Goal: Transaction & Acquisition: Purchase product/service

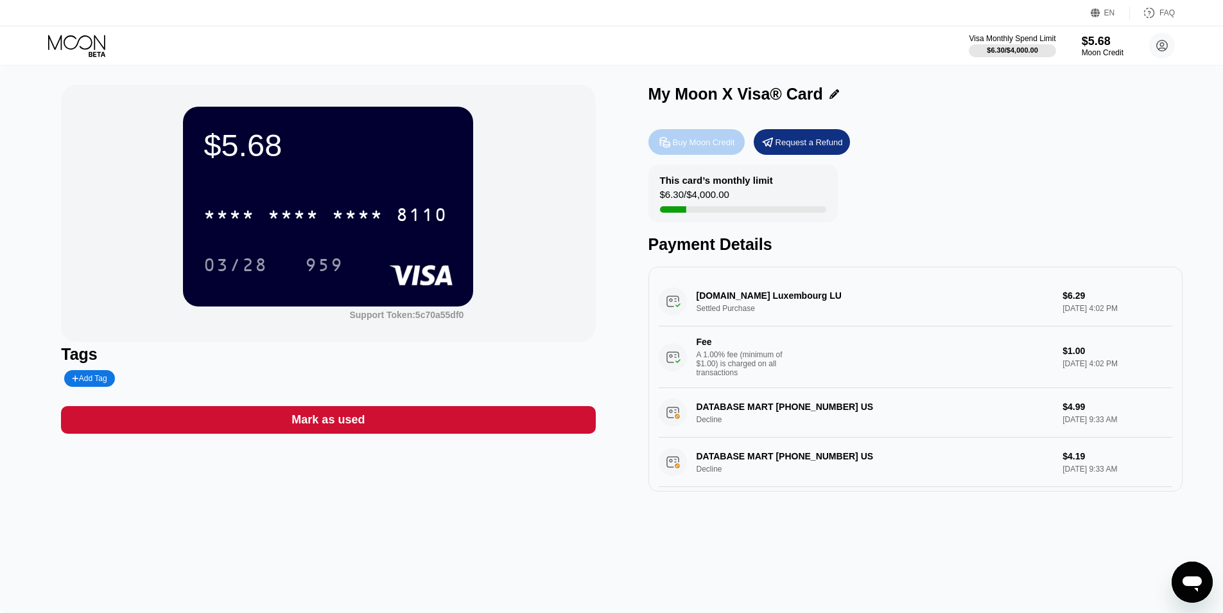
click at [722, 134] on div "Buy Moon Credit" at bounding box center [697, 142] width 96 height 26
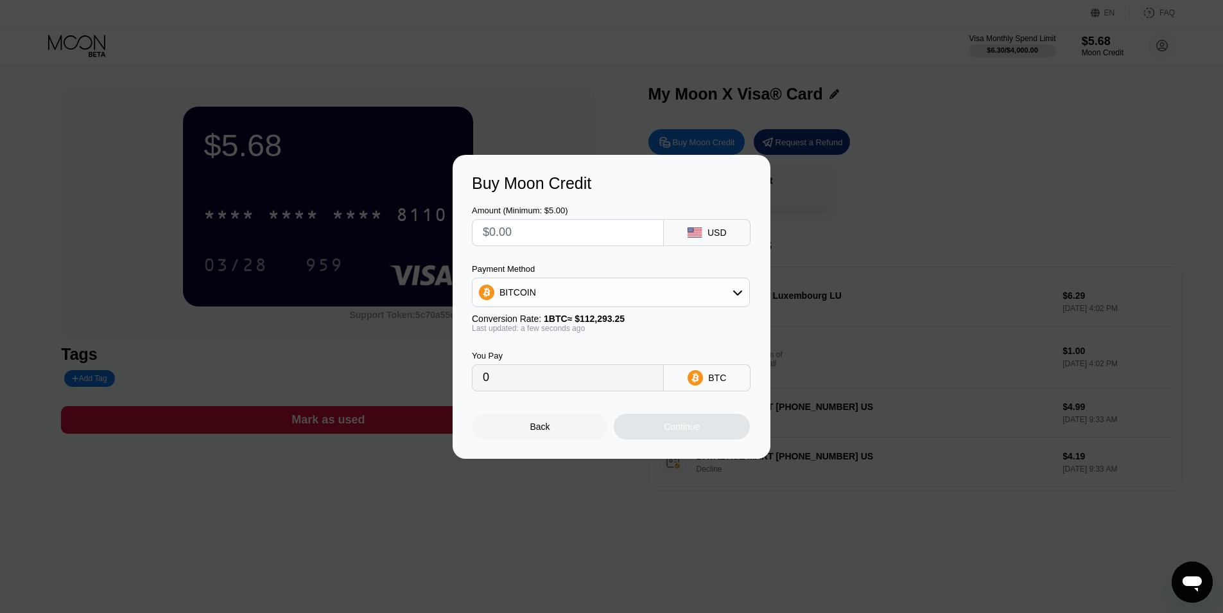
click at [550, 240] on input "text" at bounding box center [568, 233] width 170 height 26
paste input "$1639.96"
type input "$1639.96"
type input "0.01460427"
type input "$1639.96"
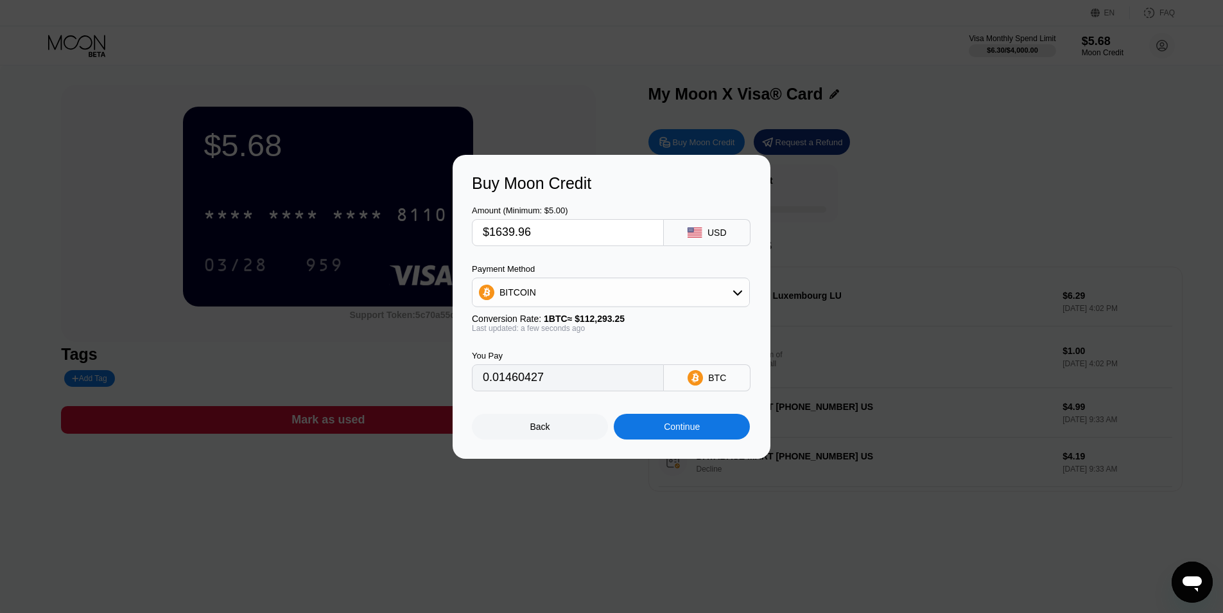
click at [713, 372] on div "BTC" at bounding box center [717, 377] width 18 height 10
click at [632, 294] on div "BITCOIN" at bounding box center [611, 292] width 277 height 26
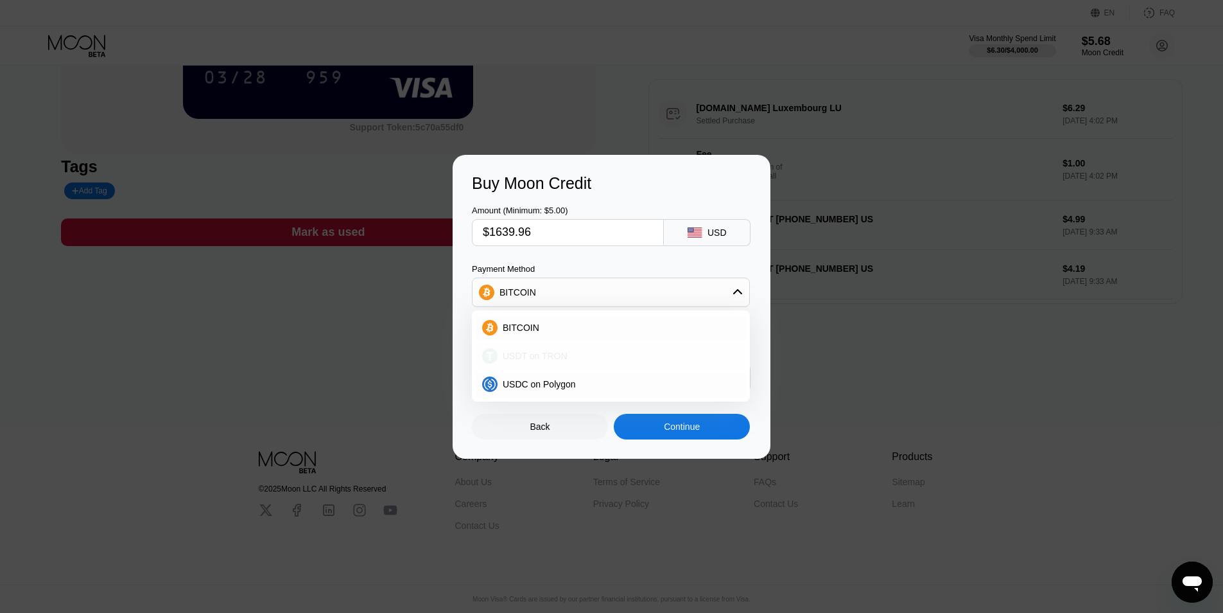
click at [576, 354] on div "USDT on TRON" at bounding box center [619, 356] width 242 height 10
type input "1656.53"
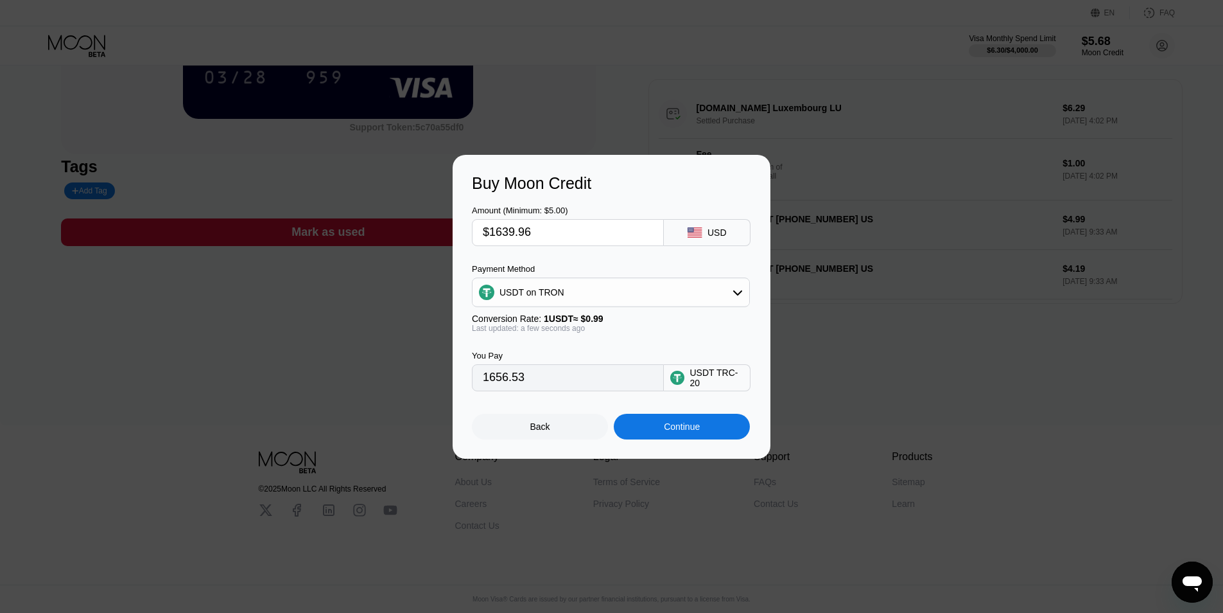
click at [523, 377] on input "1656.53" at bounding box center [568, 378] width 170 height 26
click at [520, 377] on input "1656.53" at bounding box center [568, 378] width 170 height 26
